Goal: Task Accomplishment & Management: Use online tool/utility

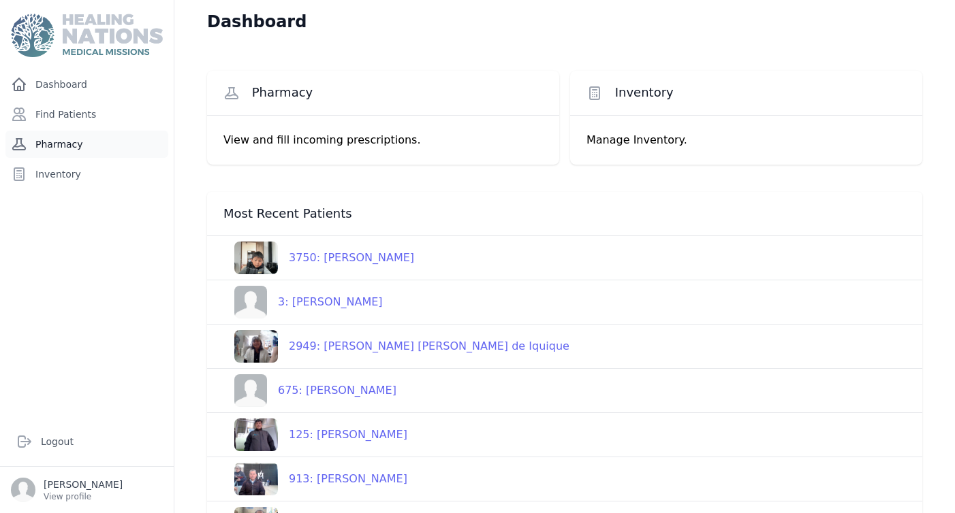
click at [71, 144] on link "Pharmacy" at bounding box center [86, 144] width 163 height 27
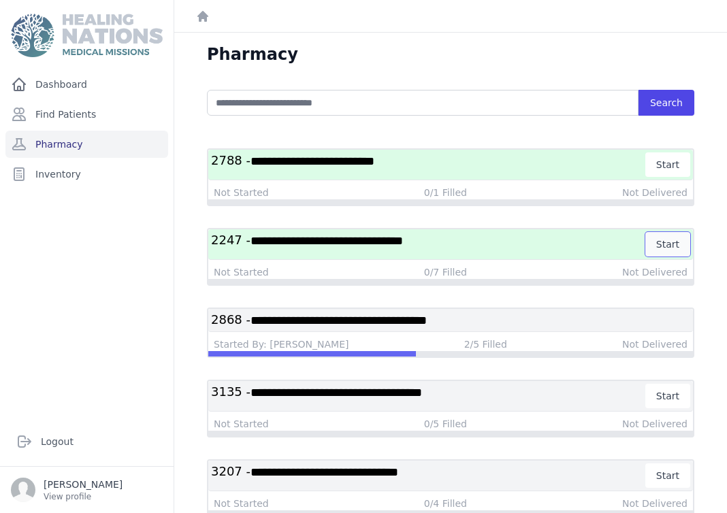
click at [669, 245] on button "Start" at bounding box center [668, 244] width 45 height 25
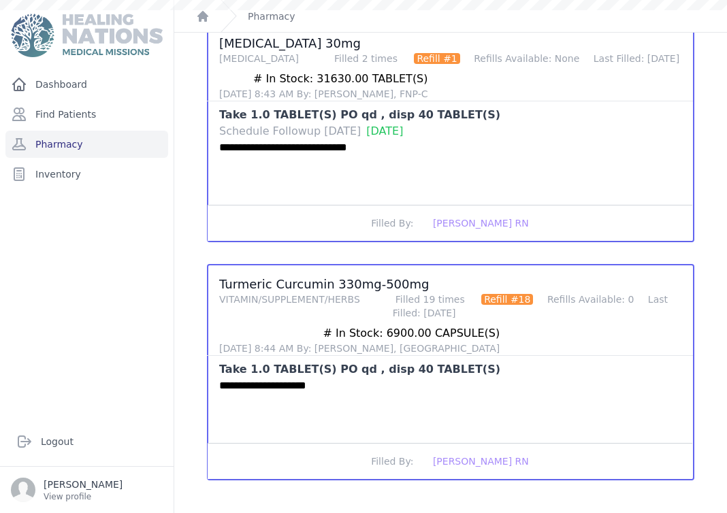
scroll to position [1446, 0]
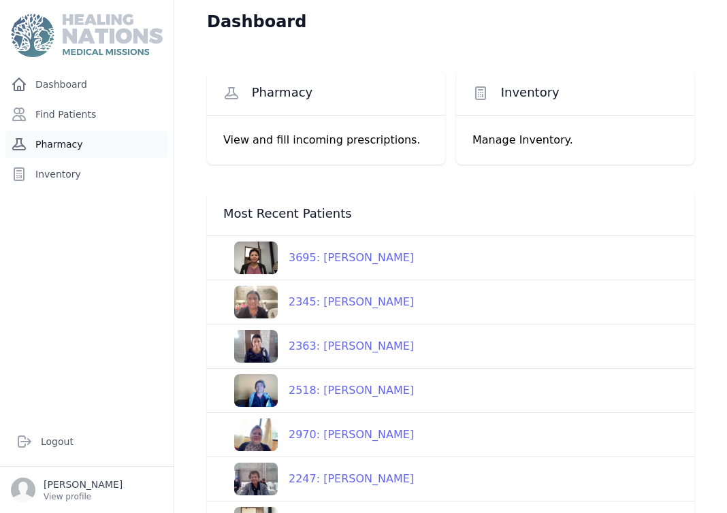
click at [62, 146] on link "Pharmacy" at bounding box center [86, 144] width 163 height 27
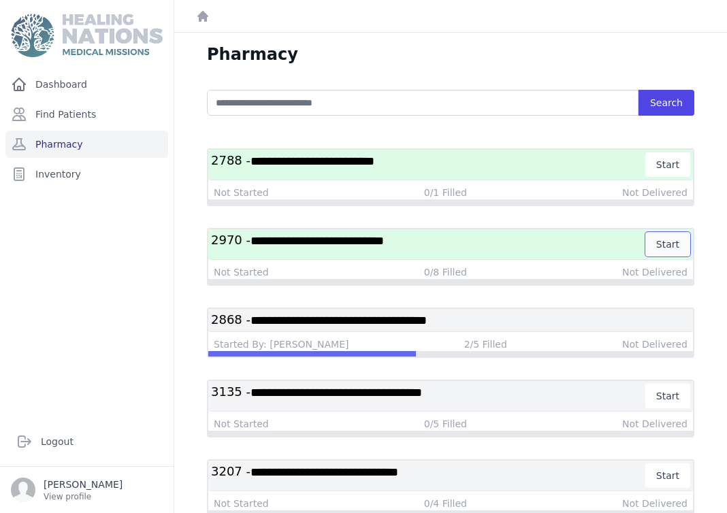
click at [664, 244] on button "Start" at bounding box center [668, 244] width 45 height 25
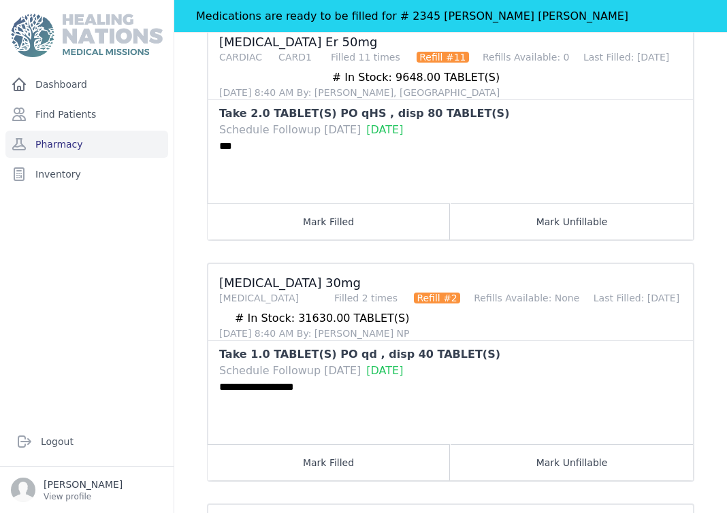
scroll to position [1479, 0]
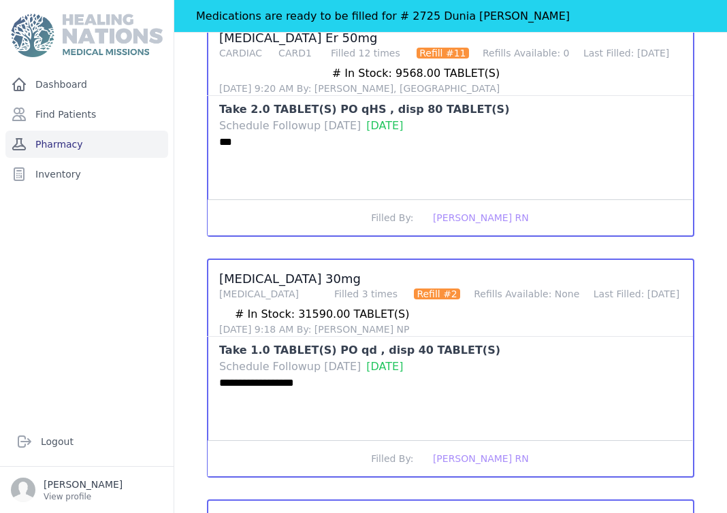
click at [110, 143] on link "Pharmacy" at bounding box center [86, 144] width 163 height 27
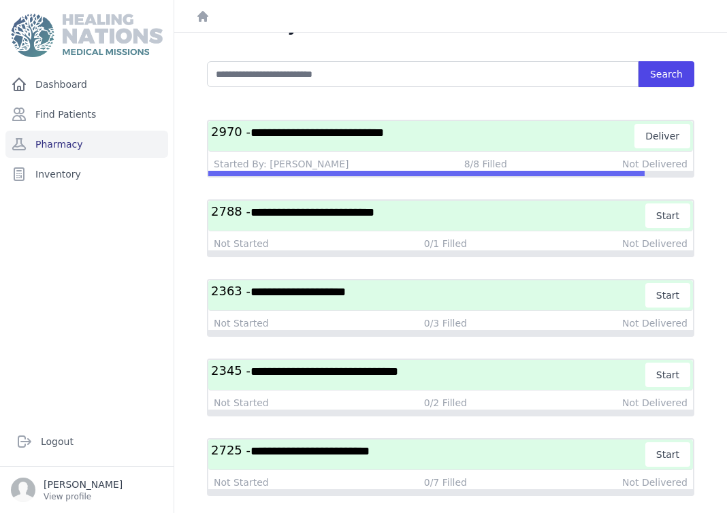
scroll to position [48, 0]
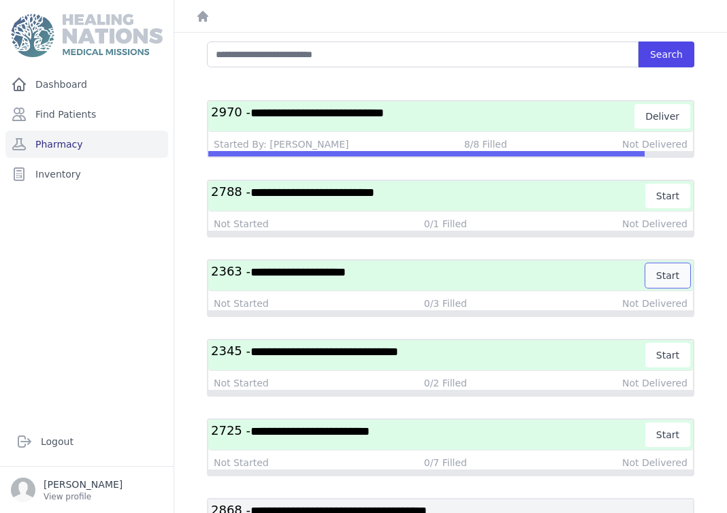
click at [662, 271] on button "Start" at bounding box center [668, 276] width 45 height 25
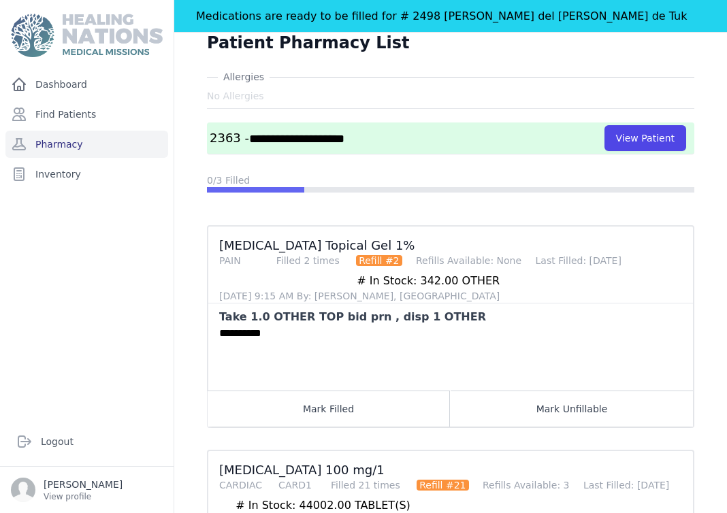
scroll to position [53, 0]
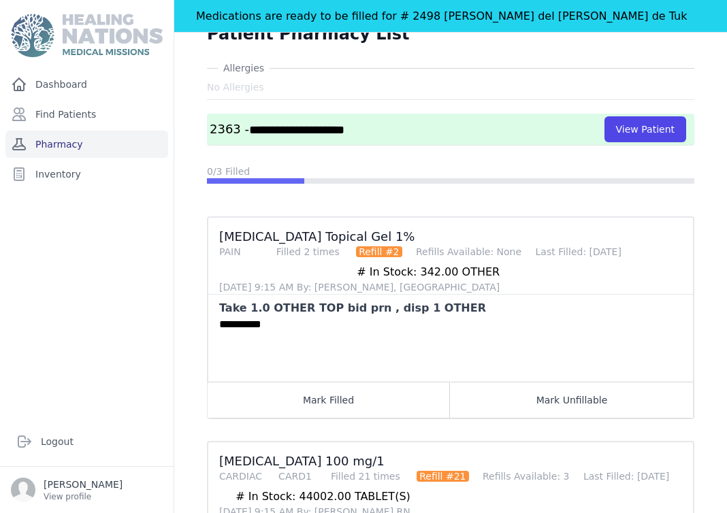
click at [101, 142] on link "Pharmacy" at bounding box center [86, 144] width 163 height 27
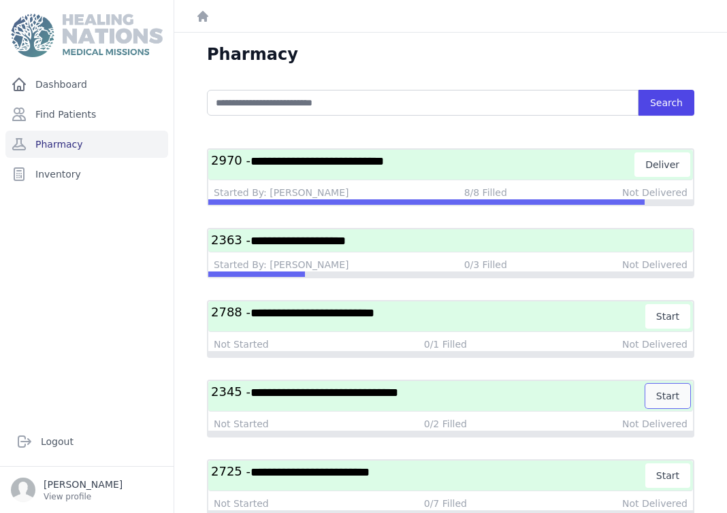
click at [665, 395] on button "Start" at bounding box center [668, 396] width 45 height 25
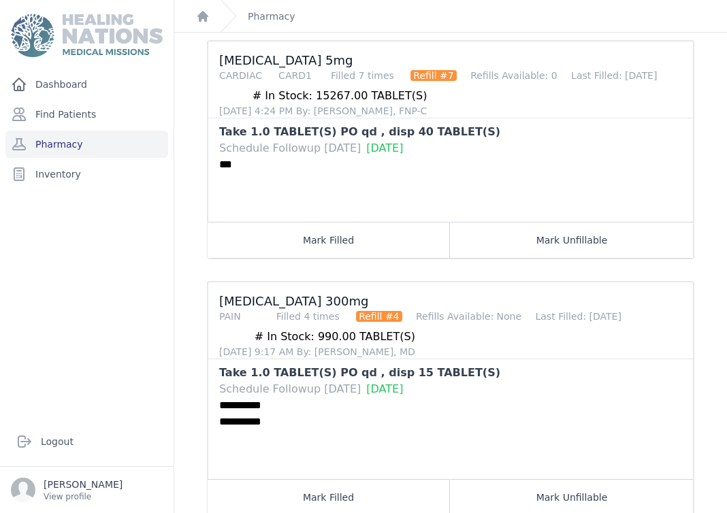
scroll to position [196, 0]
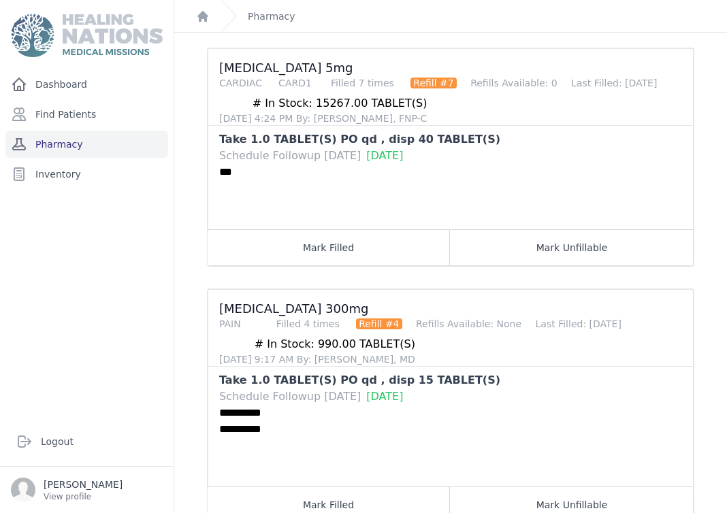
click at [95, 141] on link "Pharmacy" at bounding box center [86, 144] width 163 height 27
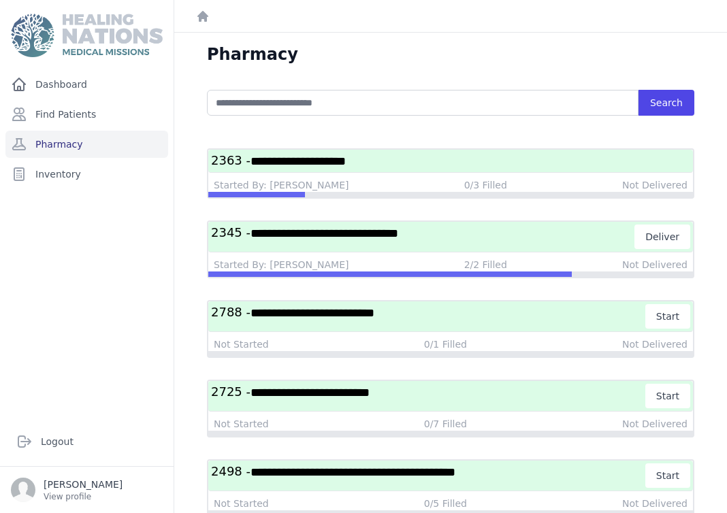
click at [377, 173] on div "**********" at bounding box center [451, 173] width 488 height 50
click at [372, 176] on div "**********" at bounding box center [451, 173] width 488 height 50
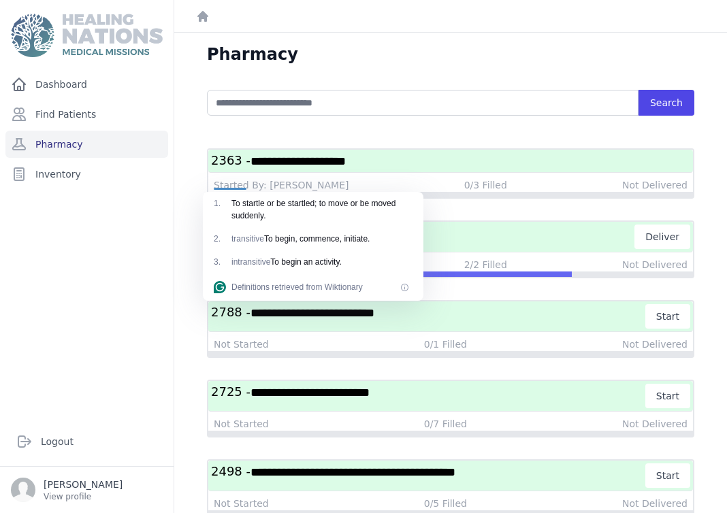
click at [480, 157] on h3 "**********" at bounding box center [450, 161] width 479 height 17
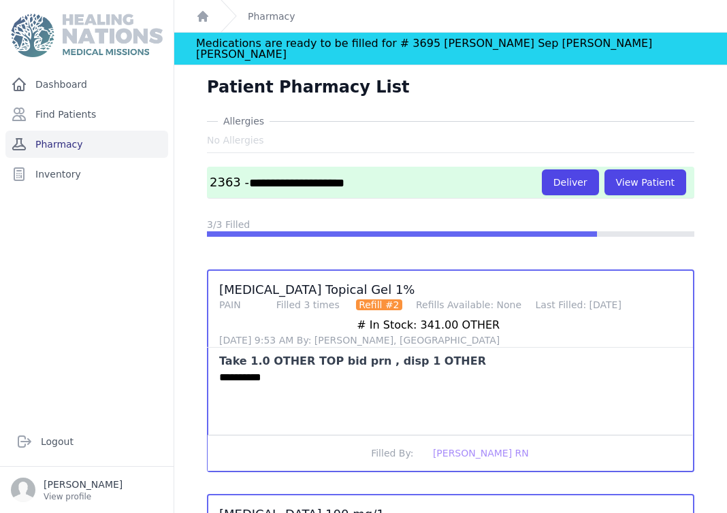
click at [106, 145] on link "Pharmacy" at bounding box center [86, 144] width 163 height 27
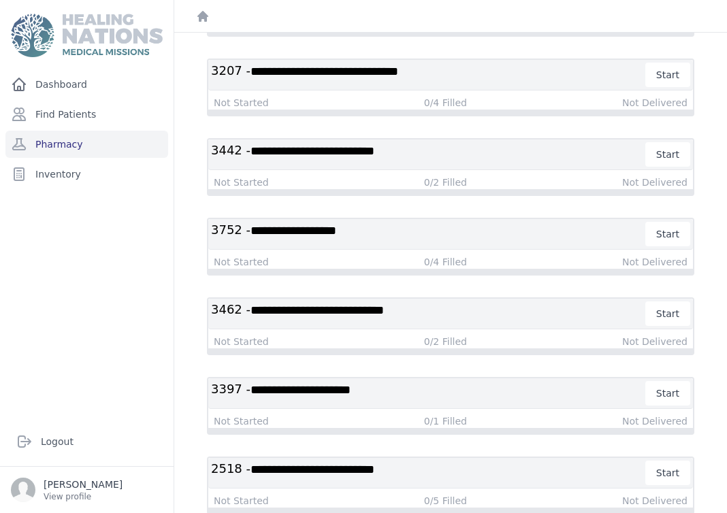
scroll to position [753, 0]
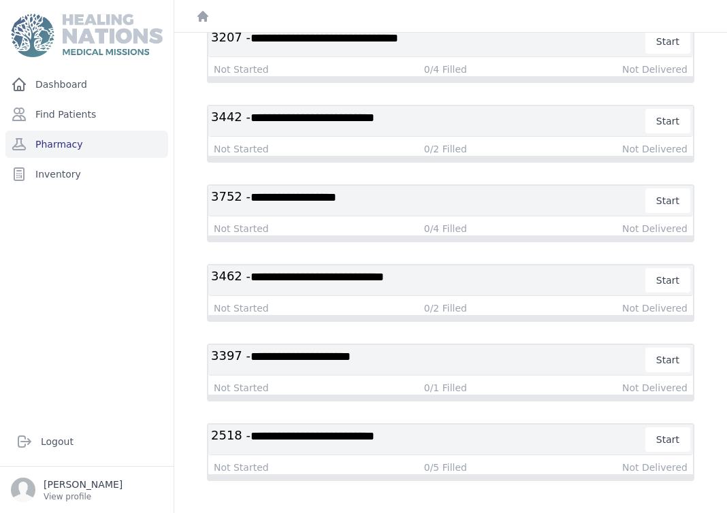
click at [572, 439] on h3 "**********" at bounding box center [428, 440] width 435 height 25
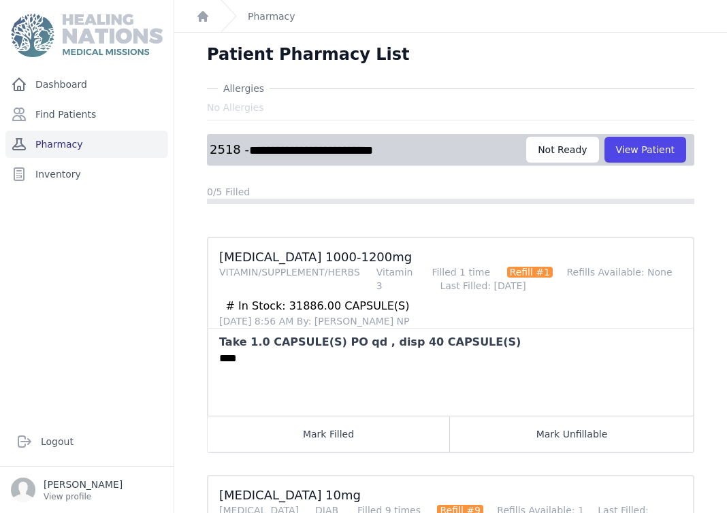
click at [104, 142] on link "Pharmacy" at bounding box center [86, 144] width 163 height 27
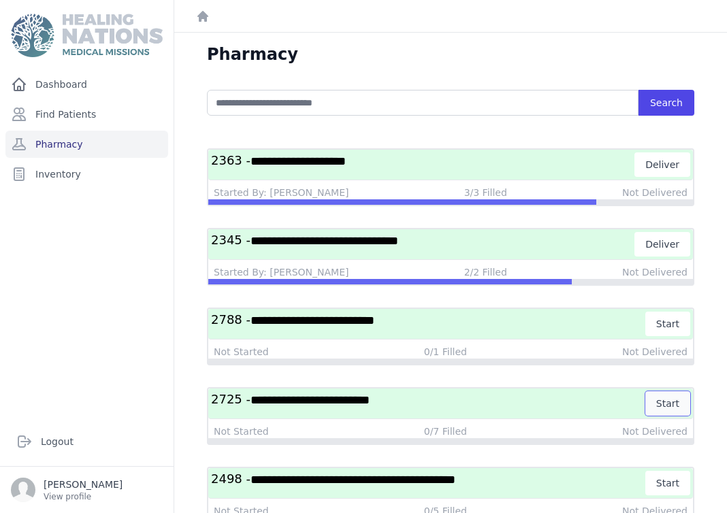
click at [670, 399] on button "Start" at bounding box center [668, 404] width 45 height 25
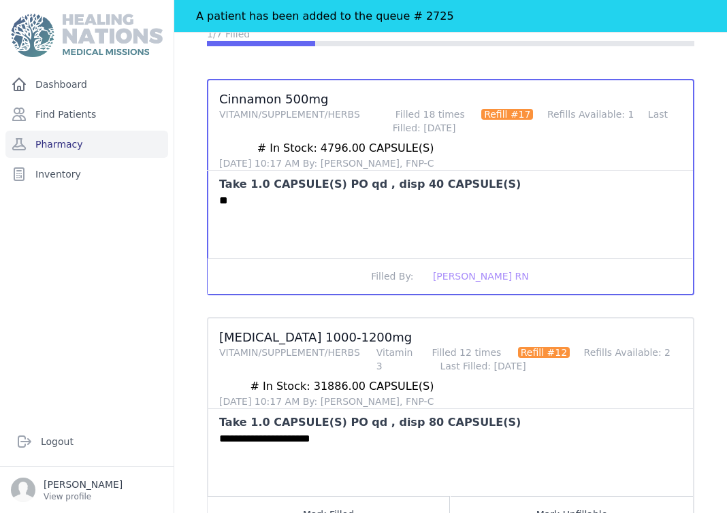
scroll to position [223, 0]
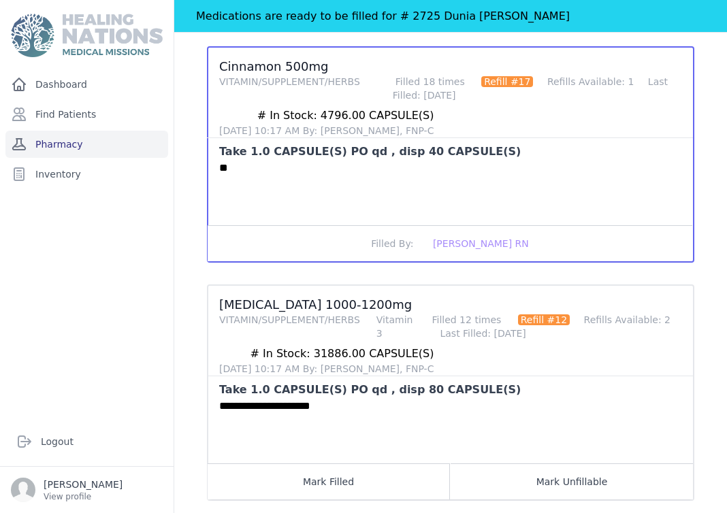
click at [75, 145] on link "Pharmacy" at bounding box center [86, 144] width 163 height 27
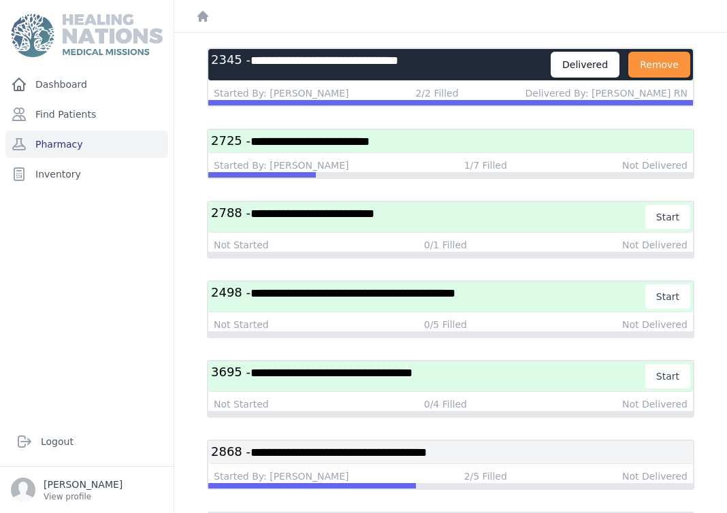
scroll to position [184, 0]
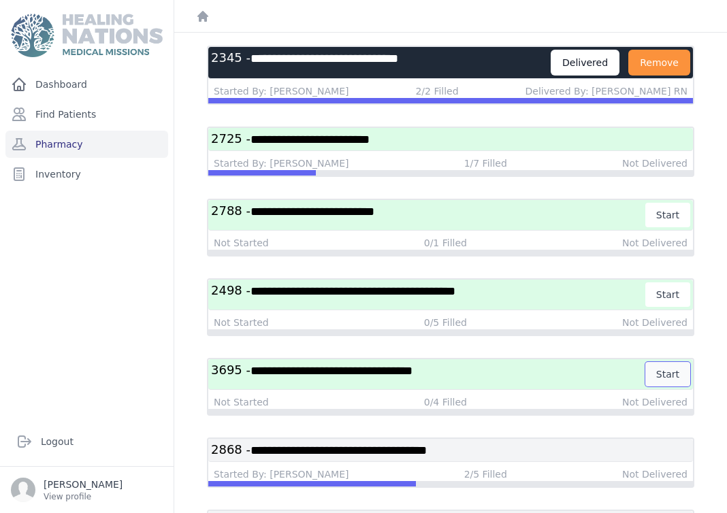
click at [671, 375] on button "Start" at bounding box center [668, 374] width 45 height 25
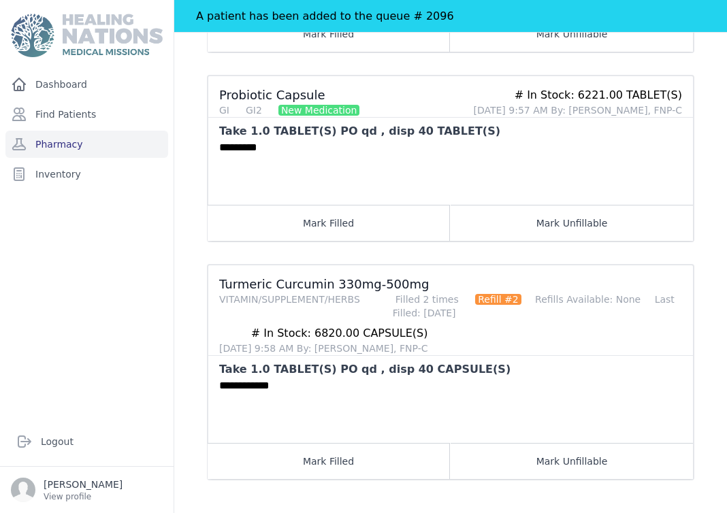
scroll to position [593, 0]
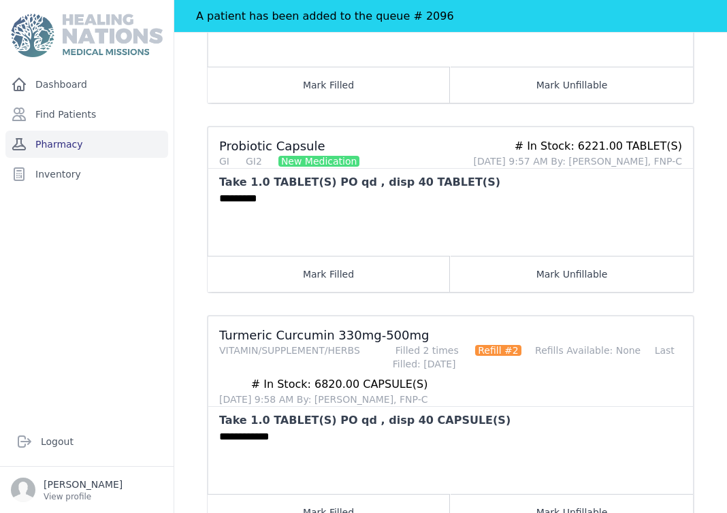
click at [98, 142] on link "Pharmacy" at bounding box center [86, 144] width 163 height 27
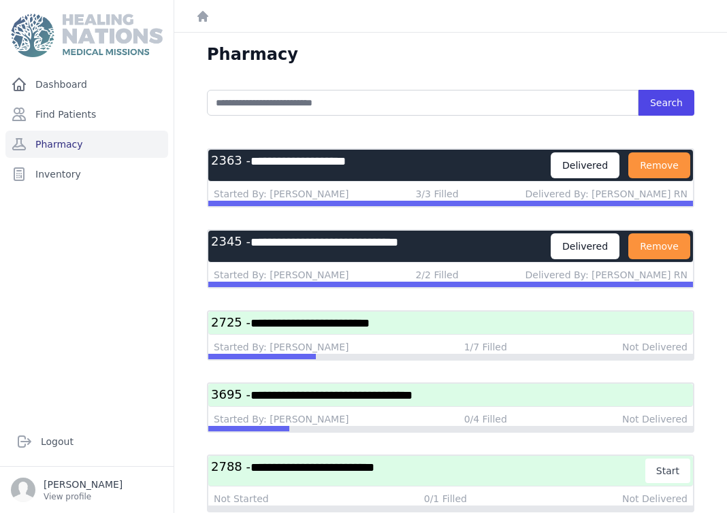
click at [370, 326] on span "**********" at bounding box center [310, 323] width 119 height 12
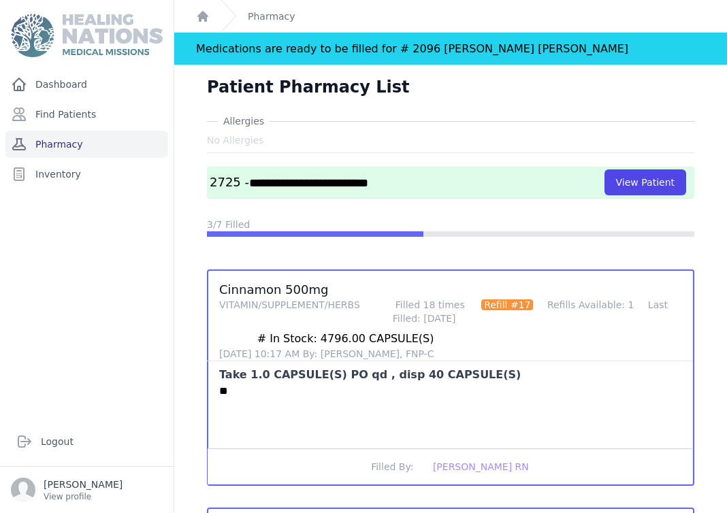
click at [122, 142] on link "Pharmacy" at bounding box center [86, 144] width 163 height 27
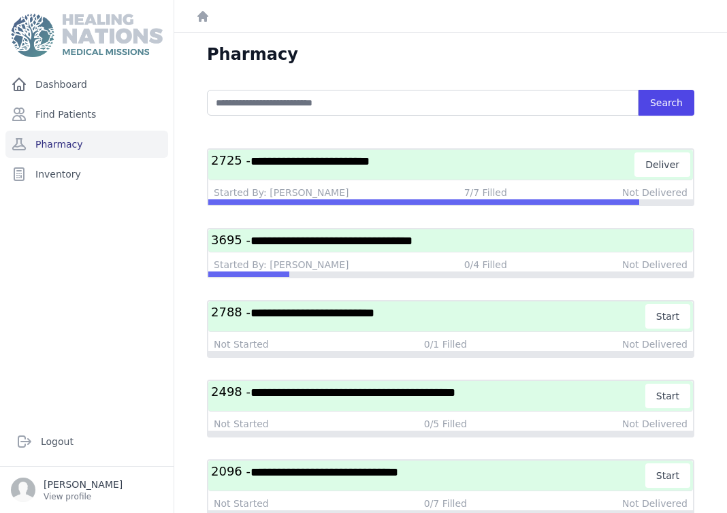
click at [323, 244] on span "**********" at bounding box center [332, 241] width 162 height 12
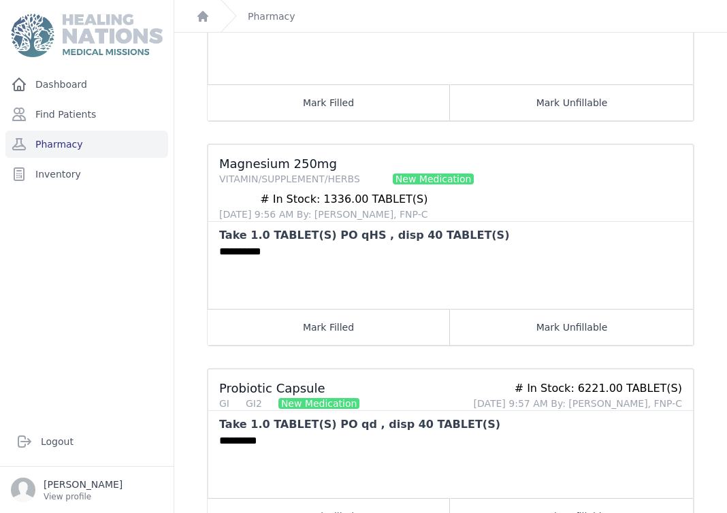
scroll to position [351, 0]
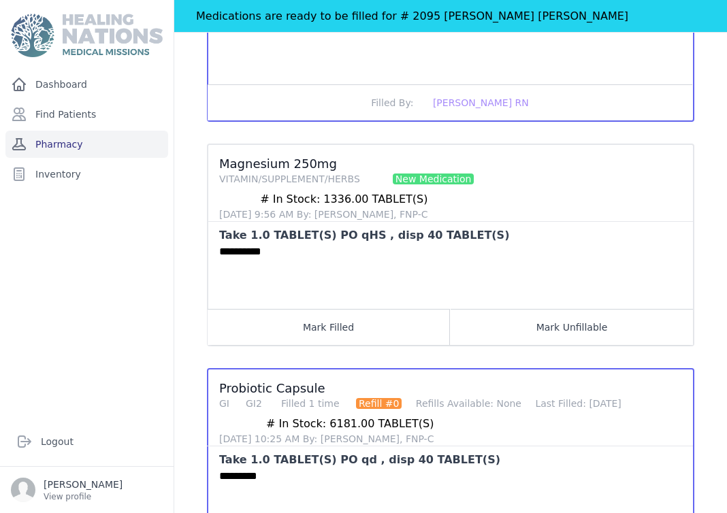
click at [76, 143] on link "Pharmacy" at bounding box center [86, 144] width 163 height 27
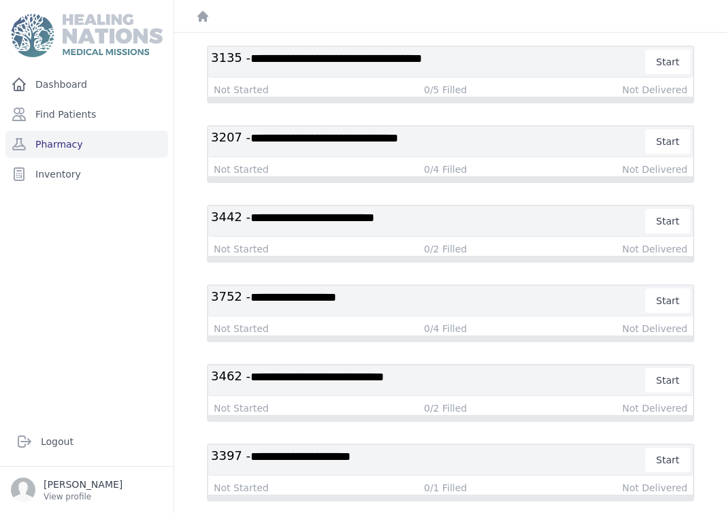
scroll to position [753, 0]
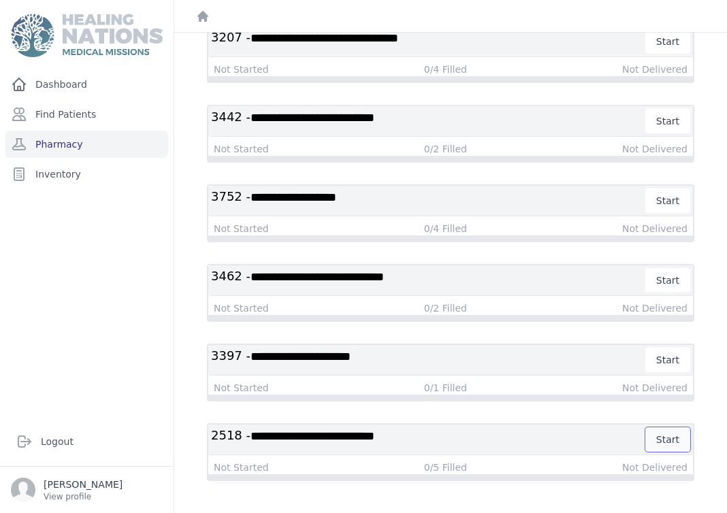
click at [672, 441] on button "Start" at bounding box center [668, 440] width 45 height 25
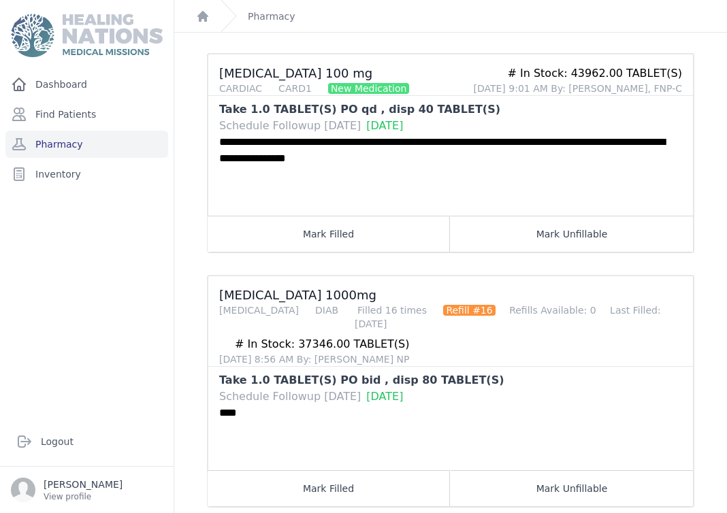
scroll to position [899, 0]
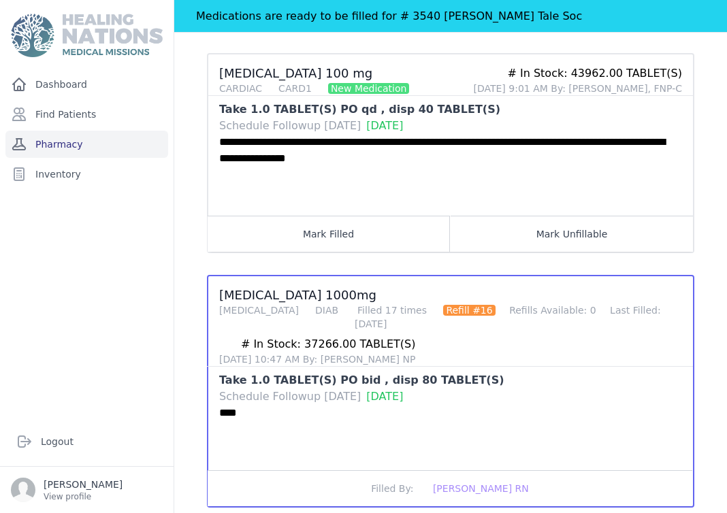
click at [78, 144] on link "Pharmacy" at bounding box center [86, 144] width 163 height 27
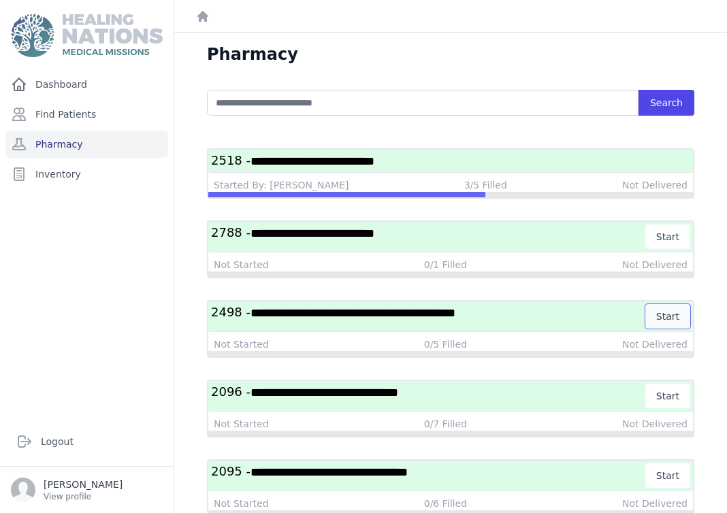
click at [673, 316] on button "Start" at bounding box center [668, 316] width 45 height 25
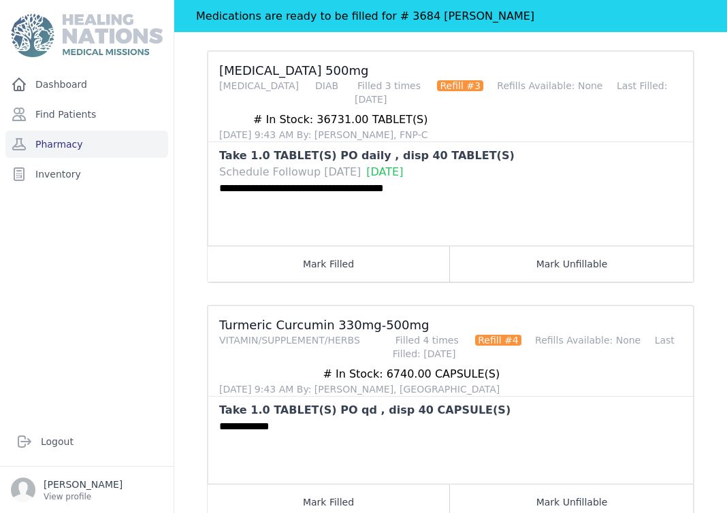
scroll to position [899, 0]
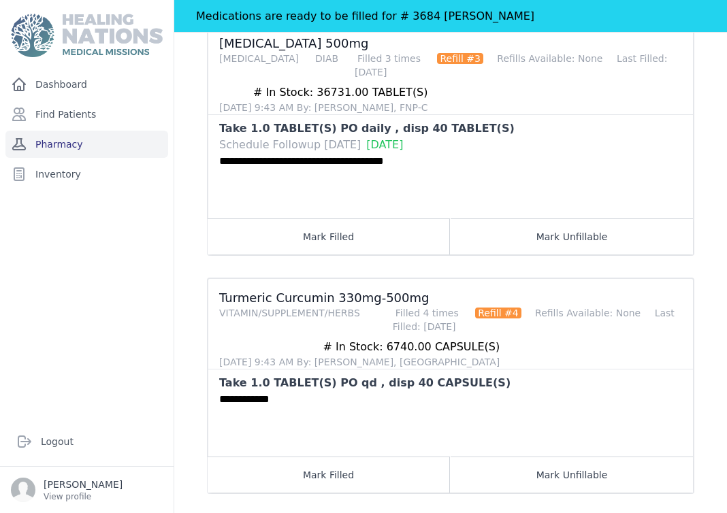
click at [73, 144] on link "Pharmacy" at bounding box center [86, 144] width 163 height 27
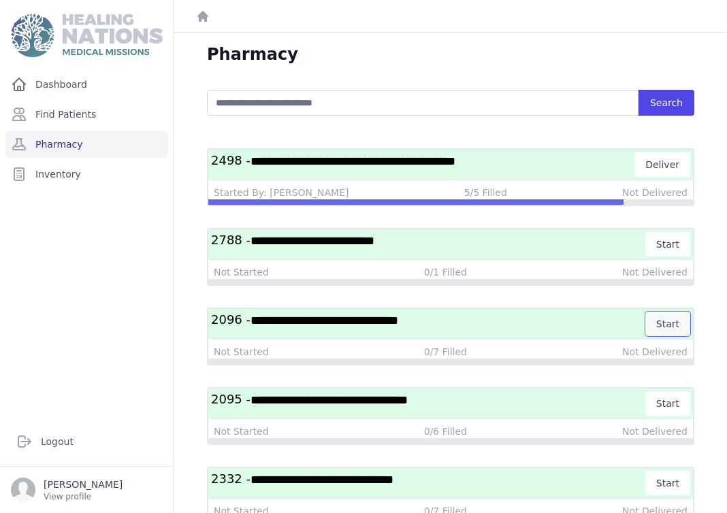
click at [671, 323] on button "Start" at bounding box center [668, 324] width 45 height 25
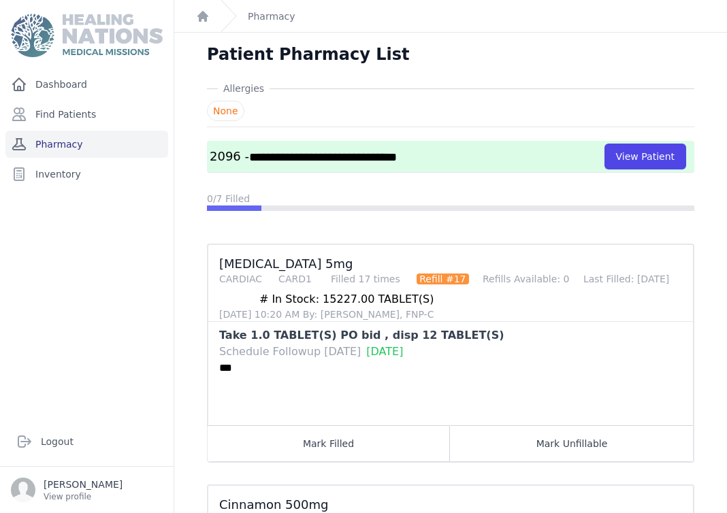
click at [113, 141] on link "Pharmacy" at bounding box center [86, 144] width 163 height 27
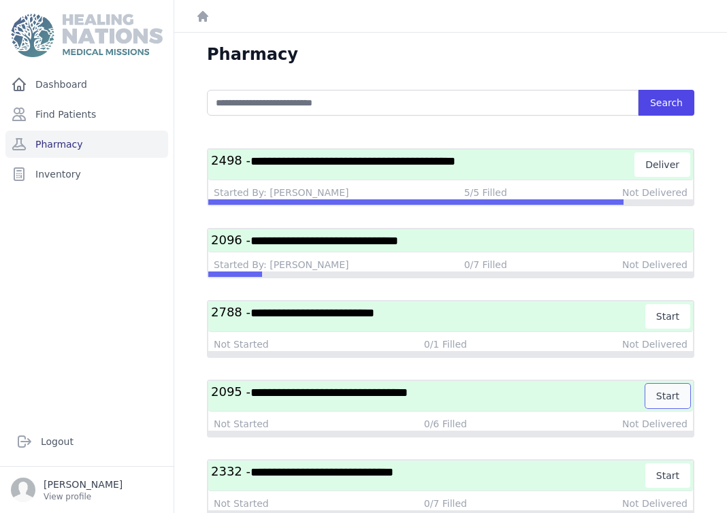
click at [671, 394] on button "Start" at bounding box center [668, 396] width 45 height 25
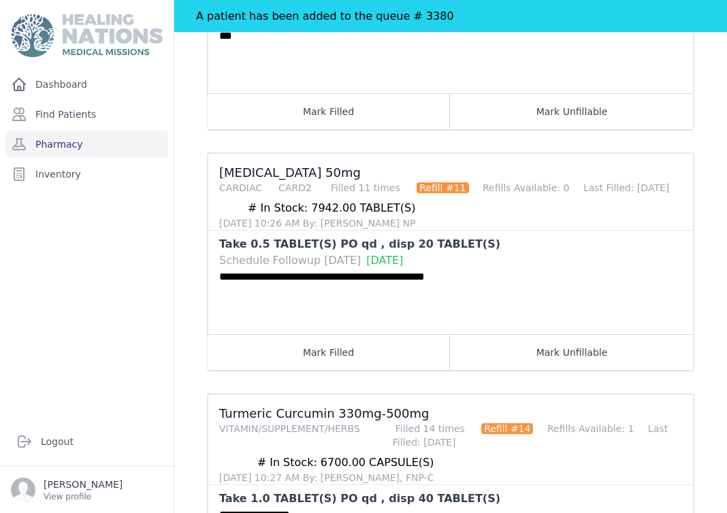
scroll to position [1196, 0]
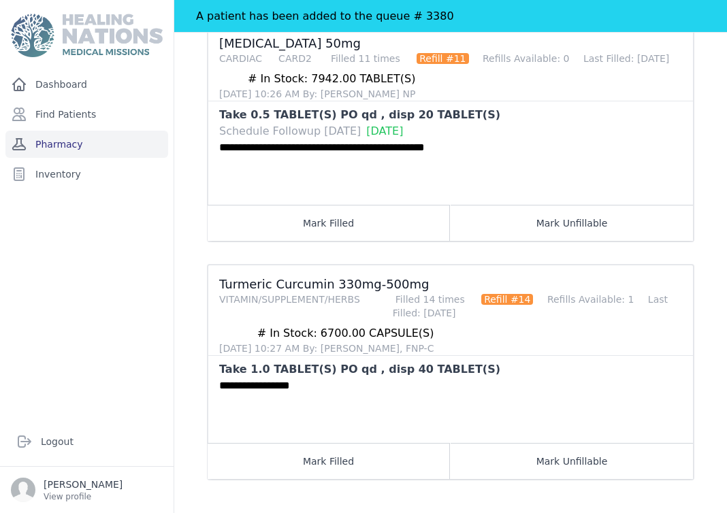
click at [116, 147] on link "Pharmacy" at bounding box center [86, 144] width 163 height 27
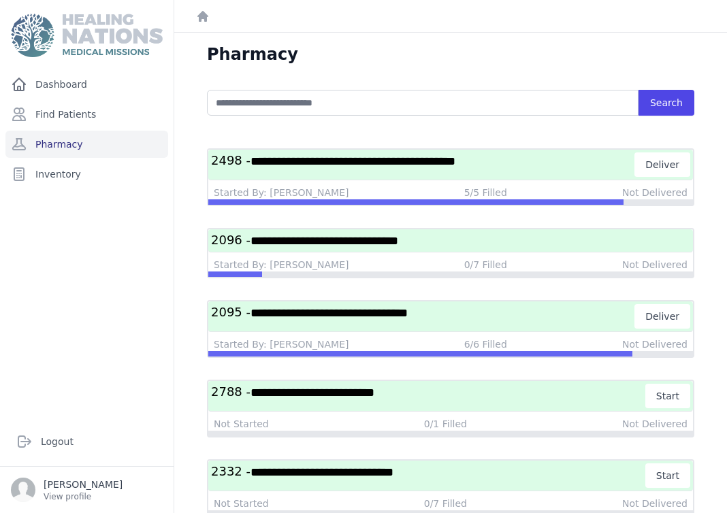
click at [355, 243] on span "**********" at bounding box center [325, 241] width 148 height 12
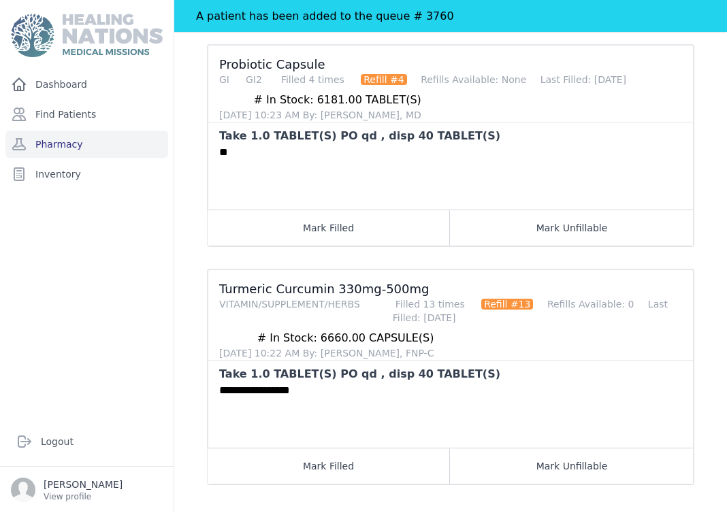
scroll to position [1437, 0]
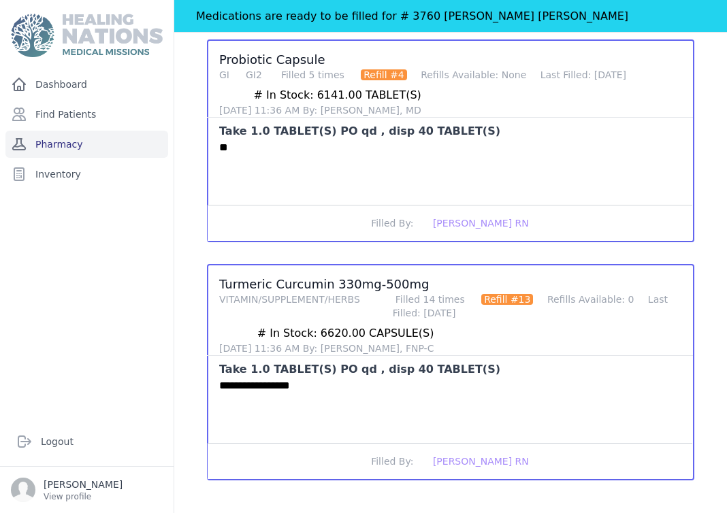
click at [101, 143] on link "Pharmacy" at bounding box center [86, 144] width 163 height 27
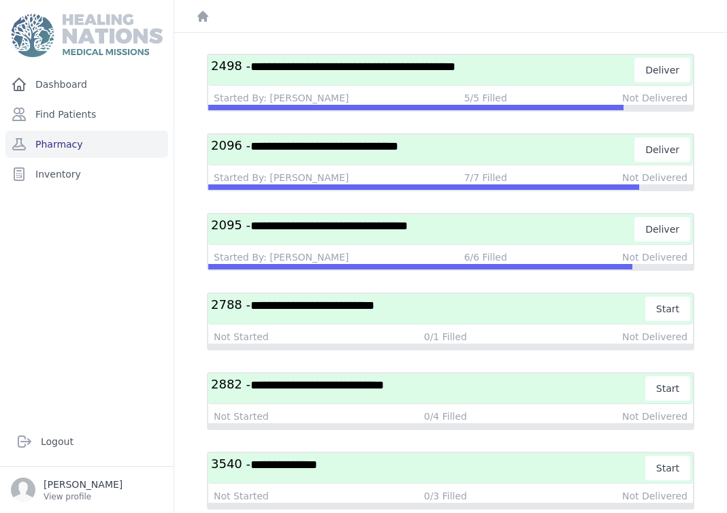
scroll to position [169, 0]
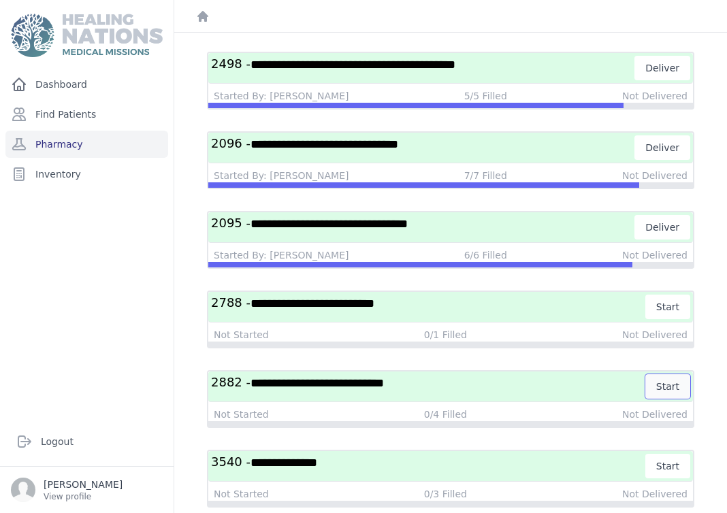
click at [670, 387] on button "Start" at bounding box center [668, 387] width 45 height 25
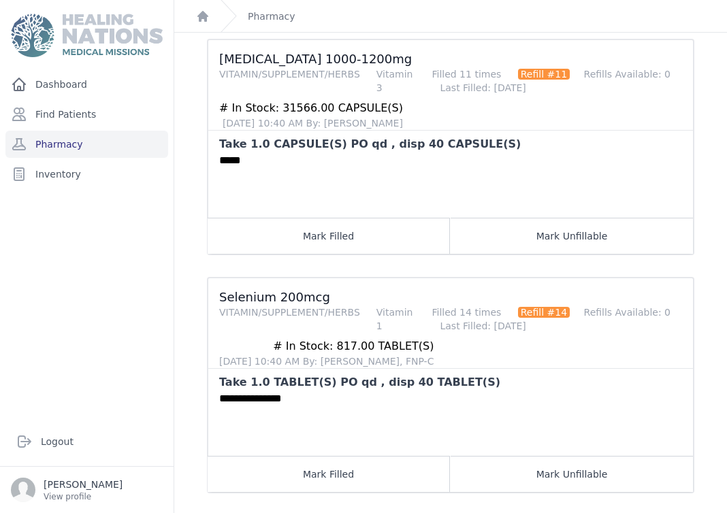
scroll to position [231, 0]
